Goal: Find specific page/section: Find specific page/section

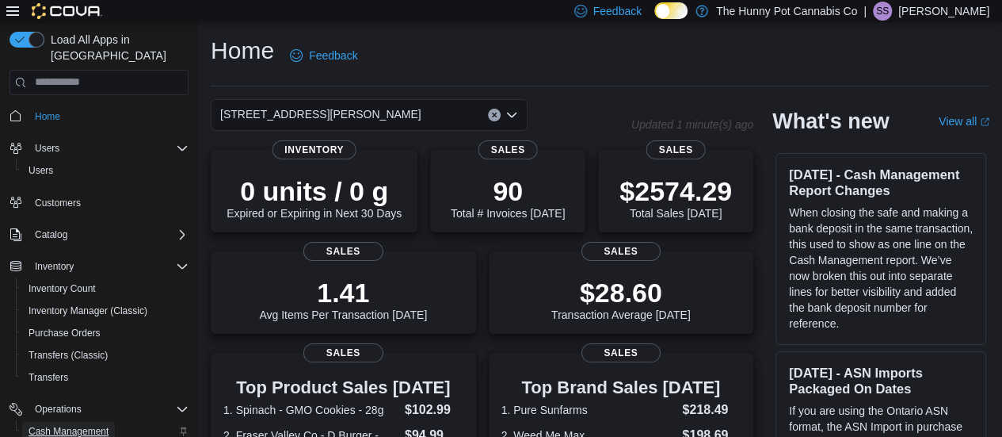
click at [74, 425] on span "Cash Management" at bounding box center [69, 431] width 80 height 13
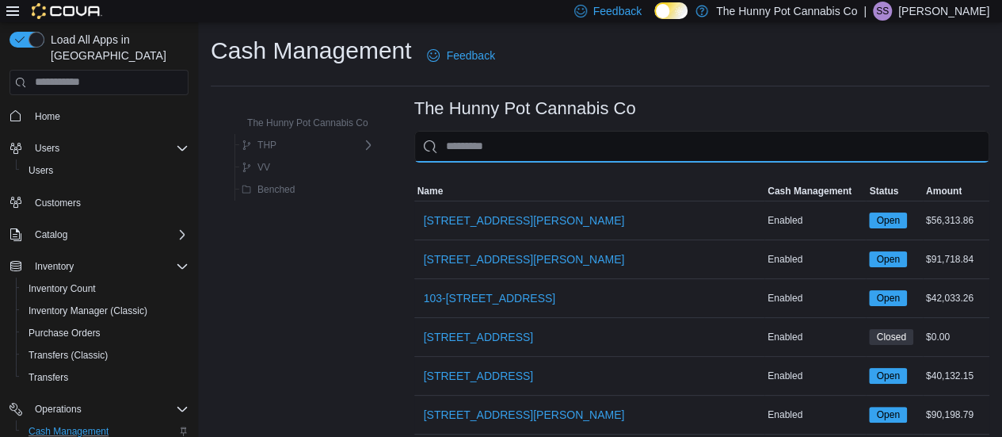
click at [534, 150] on input "This is a search bar. As you type, the results lower in the page will automatic…" at bounding box center [701, 147] width 575 height 32
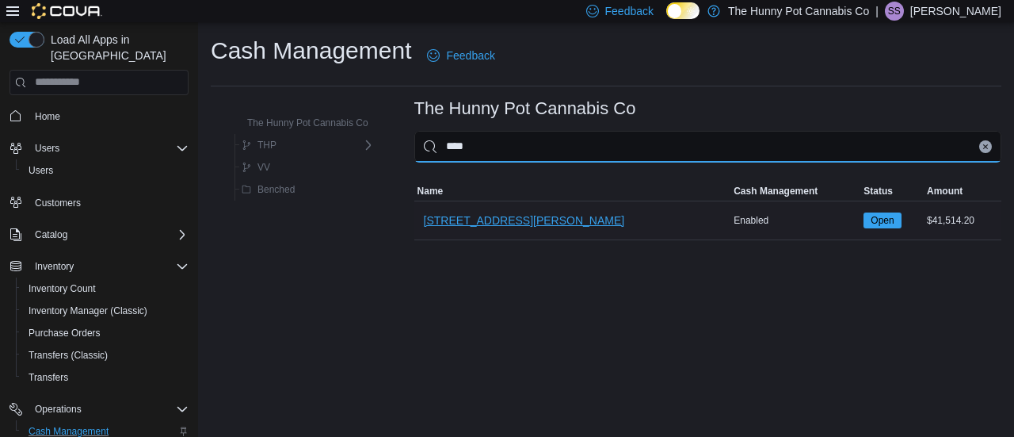
type input "****"
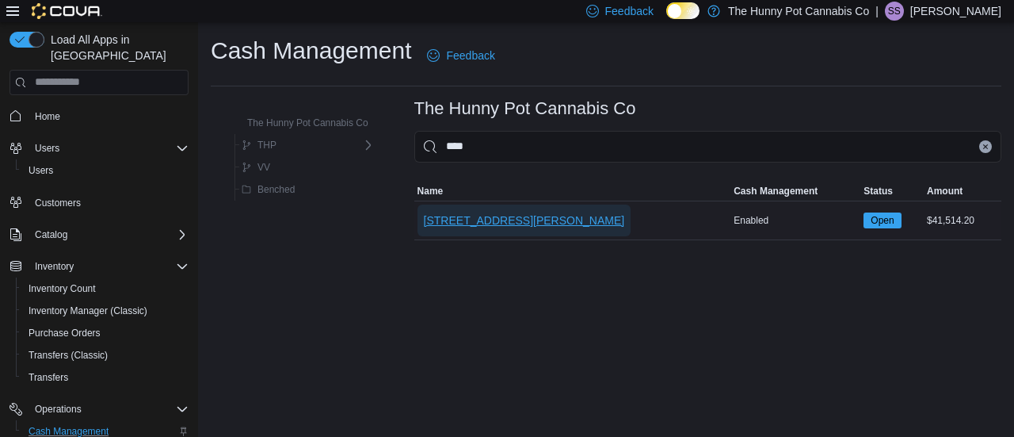
click at [518, 224] on span "[STREET_ADDRESS][PERSON_NAME]" at bounding box center [524, 220] width 201 height 16
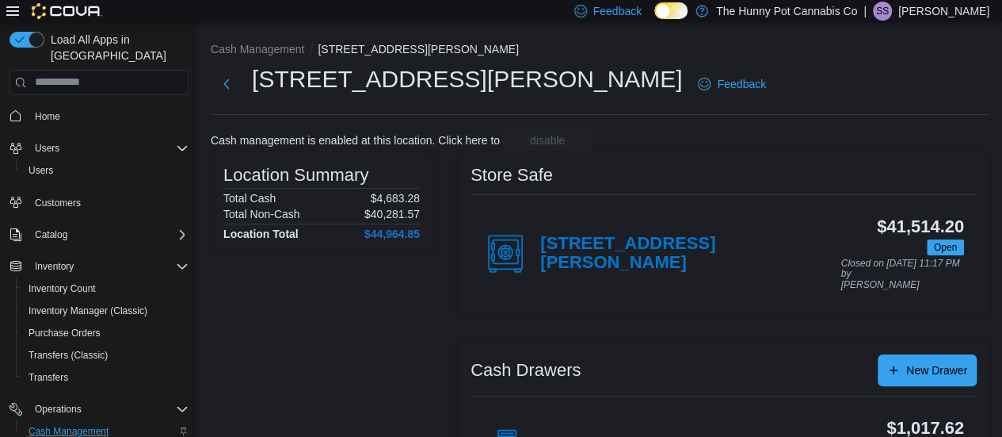
click at [398, 280] on div "Location Summary Total Cash $4,683.28 Total Non-Cash $40,281.57 Location Total …" at bounding box center [322, 418] width 222 height 530
click at [41, 110] on span "Home" at bounding box center [47, 116] width 25 height 13
